Goal: Task Accomplishment & Management: Use online tool/utility

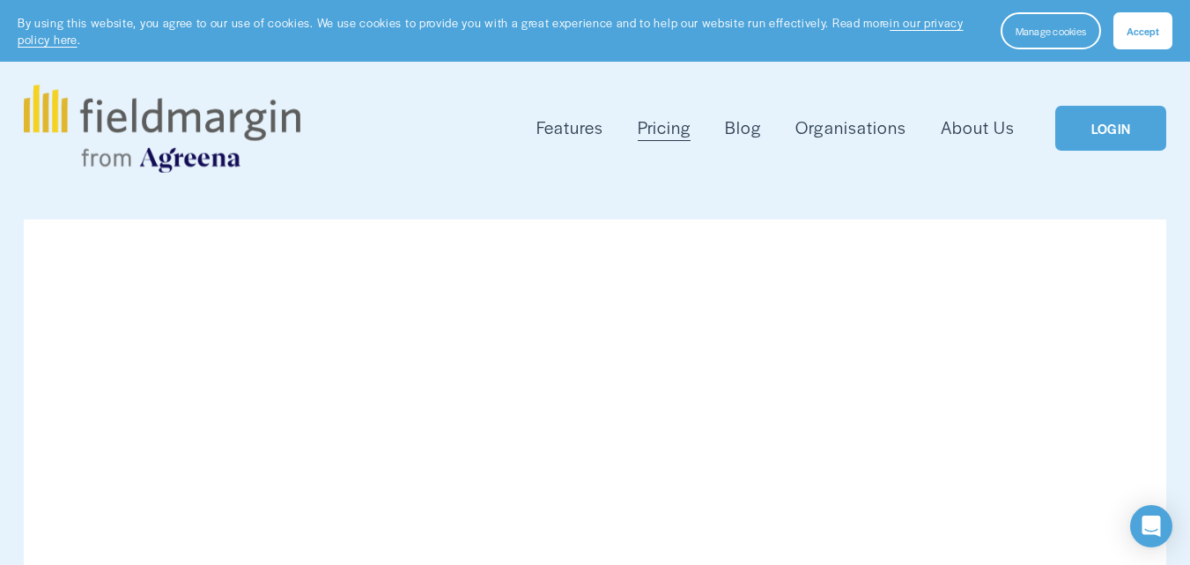
click at [1076, 135] on link "LOGIN" at bounding box center [1111, 128] width 111 height 45
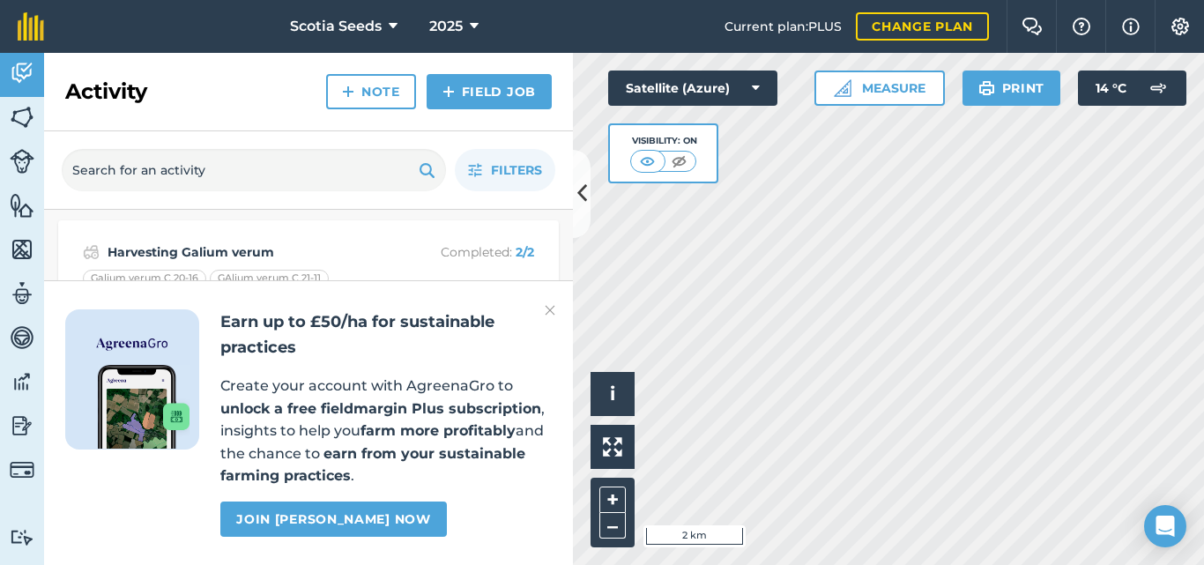
click at [550, 310] on img at bounding box center [550, 310] width 11 height 21
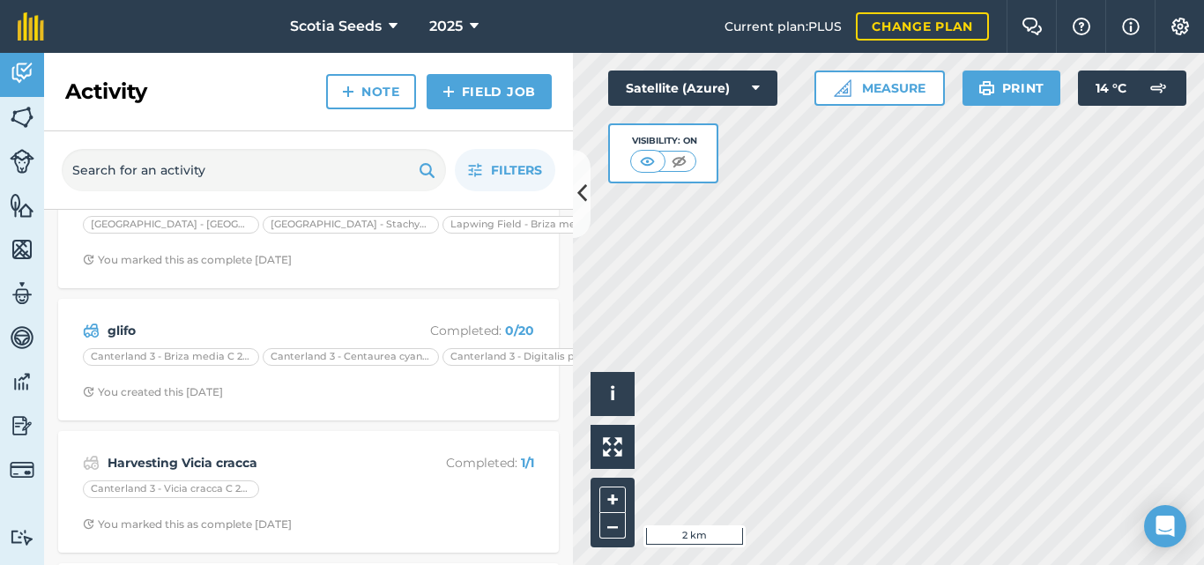
scroll to position [101, 0]
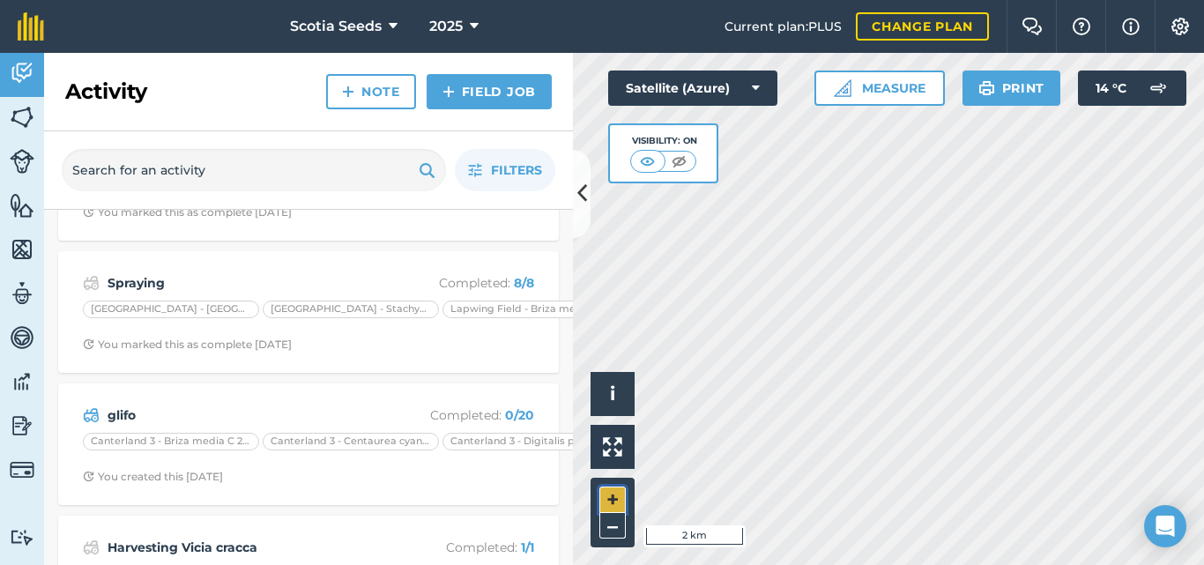
click at [623, 498] on button "+" at bounding box center [612, 499] width 26 height 26
